Goal: Task Accomplishment & Management: Manage account settings

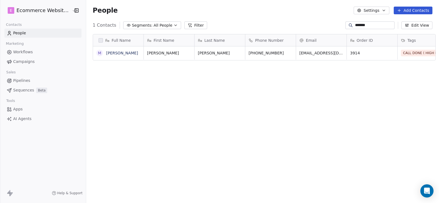
scroll to position [175, 353]
click at [133, 27] on span "Segments:" at bounding box center [142, 26] width 21 height 6
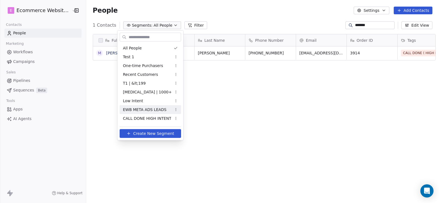
click at [147, 106] on div "EWB META ADS LEADS" at bounding box center [151, 109] width 62 height 9
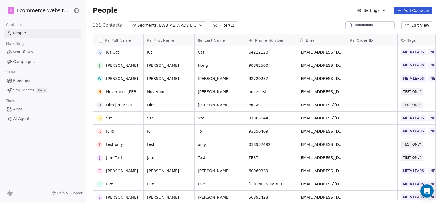
scroll to position [27, 0]
click at [171, 24] on span "EWB META ADS LEADS" at bounding box center [178, 26] width 38 height 6
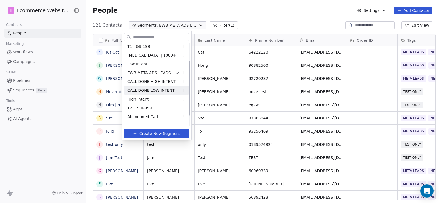
scroll to position [42, 0]
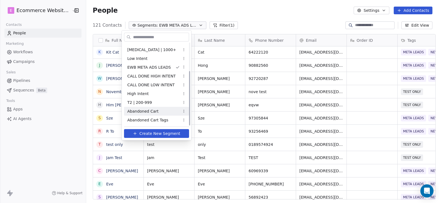
click at [153, 111] on span "Abandoned Cart" at bounding box center [142, 111] width 31 height 6
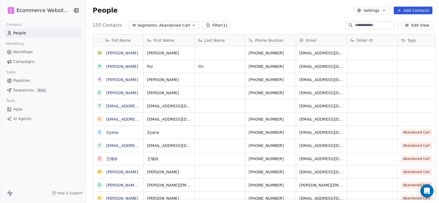
scroll to position [4, 4]
click at [165, 27] on span "Abandoned Cart" at bounding box center [174, 26] width 31 height 6
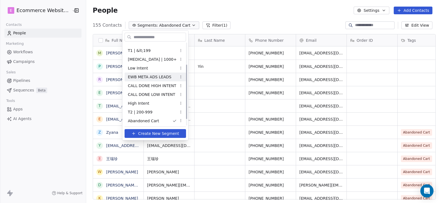
scroll to position [42, 0]
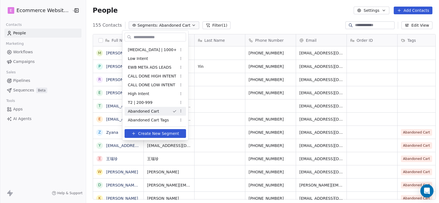
click at [151, 111] on span "Abandoned Cart" at bounding box center [143, 111] width 31 height 6
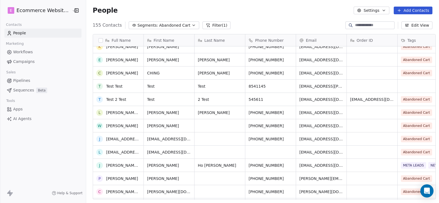
scroll to position [137, 0]
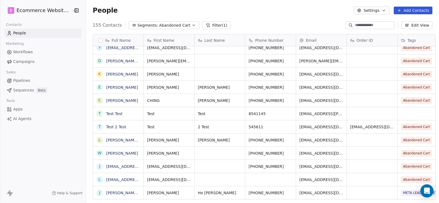
click at [166, 25] on span "Abandoned Cart" at bounding box center [174, 26] width 31 height 6
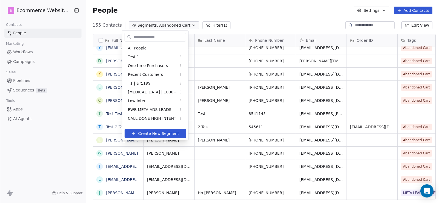
scroll to position [34, 0]
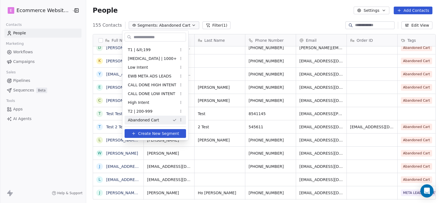
drag, startPoint x: 155, startPoint y: 119, endPoint x: 160, endPoint y: 117, distance: 5.2
click at [155, 119] on span "Abandoned Cart" at bounding box center [143, 120] width 31 height 6
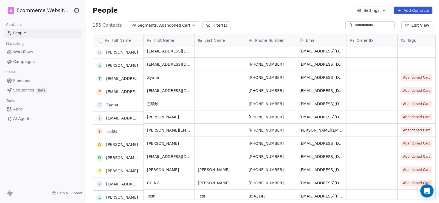
scroll to position [55, 0]
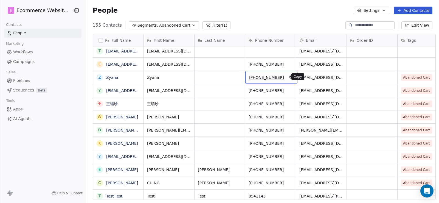
click at [288, 79] on button "grid" at bounding box center [291, 76] width 7 height 7
click at [255, 77] on span "[PHONE_NUMBER]" at bounding box center [266, 77] width 35 height 5
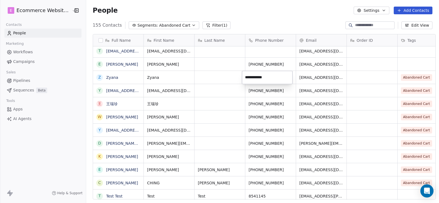
click at [147, 76] on html "E Ecommerce Website Builder Contacts People Marketing Workflows Campaigns Sales…" at bounding box center [219, 101] width 439 height 203
drag, startPoint x: 153, startPoint y: 77, endPoint x: 144, endPoint y: 77, distance: 8.6
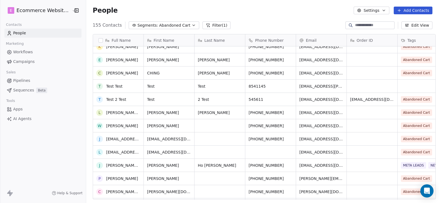
scroll to position [0, 0]
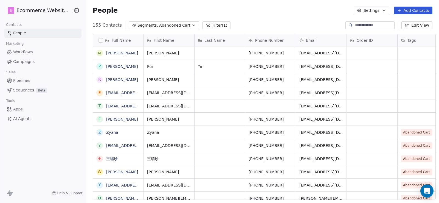
click at [160, 24] on span "Abandoned Cart" at bounding box center [174, 26] width 31 height 6
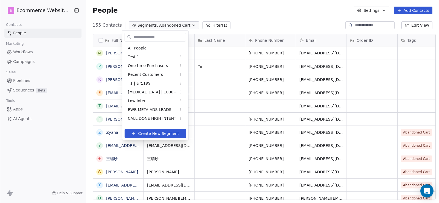
scroll to position [34, 0]
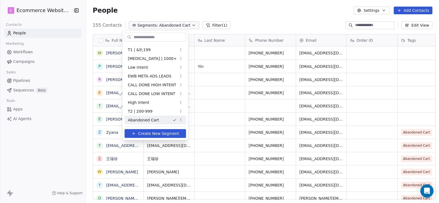
click at [145, 116] on div "Abandoned Cart" at bounding box center [156, 120] width 62 height 9
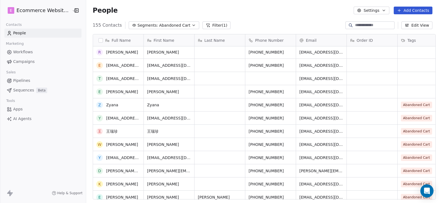
scroll to position [27, 0]
click at [254, 104] on span "[PHONE_NUMBER]" at bounding box center [266, 104] width 35 height 5
click at [287, 104] on input "**********" at bounding box center [267, 104] width 48 height 11
click at [305, 104] on html "E Ecommerce Website Builder Contacts People Marketing Workflows Campaigns Sales…" at bounding box center [219, 101] width 439 height 203
click at [290, 104] on icon "grid" at bounding box center [291, 104] width 2 height 2
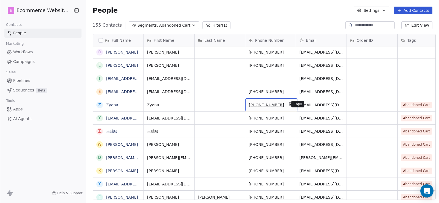
click at [289, 104] on icon "grid" at bounding box center [291, 104] width 4 height 4
drag, startPoint x: 143, startPoint y: 106, endPoint x: 165, endPoint y: 105, distance: 22.5
click at [289, 104] on icon "grid" at bounding box center [291, 104] width 4 height 4
click at [139, 27] on span "Segments:" at bounding box center [148, 26] width 21 height 6
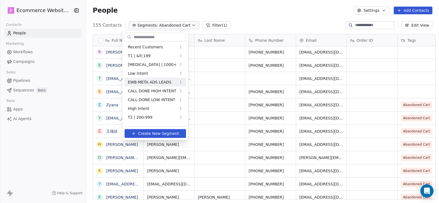
click at [152, 81] on span "EWB META ADS LEADS" at bounding box center [150, 82] width 44 height 6
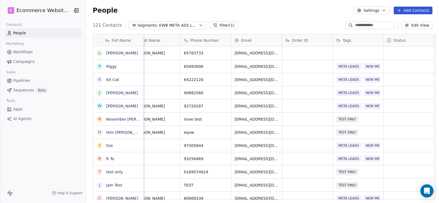
scroll to position [0, 0]
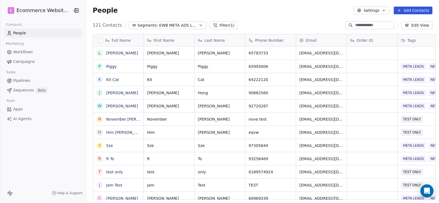
click at [168, 25] on span "EWB META ADS LEADS" at bounding box center [178, 26] width 38 height 6
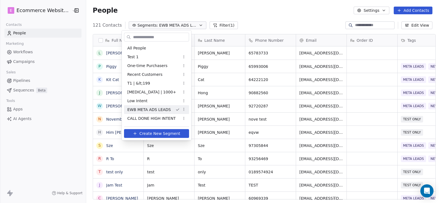
click at [154, 106] on div "EWB META ADS LEADS" at bounding box center [156, 109] width 65 height 9
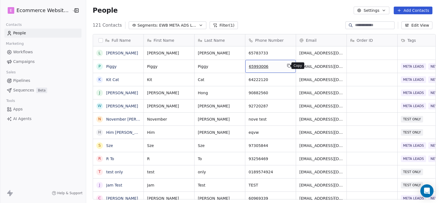
click at [288, 66] on icon "grid" at bounding box center [289, 65] width 2 height 2
click at [236, 66] on icon "grid" at bounding box center [238, 65] width 4 height 4
click at [287, 64] on icon "grid" at bounding box center [289, 65] width 4 height 4
click at [236, 66] on icon "grid" at bounding box center [238, 65] width 4 height 4
